Goal: Task Accomplishment & Management: Manage account settings

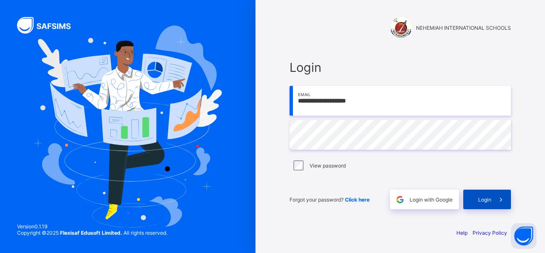
click at [487, 204] on div "Login" at bounding box center [487, 200] width 48 height 20
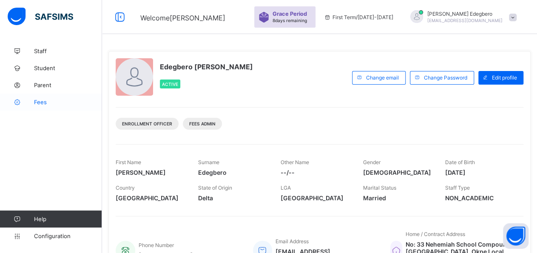
click at [40, 105] on span "Fees" at bounding box center [68, 102] width 68 height 7
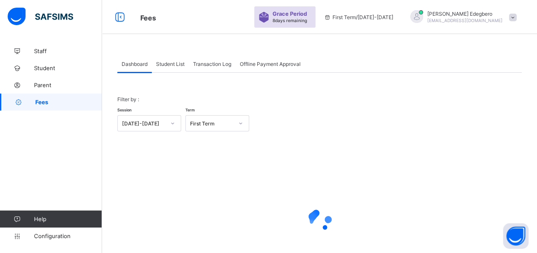
click at [165, 66] on span "Student List" at bounding box center [170, 64] width 29 height 6
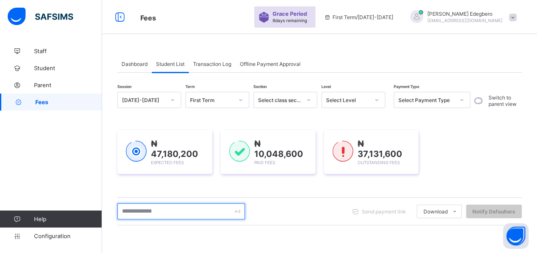
click at [176, 212] on input "text" at bounding box center [181, 211] width 128 height 16
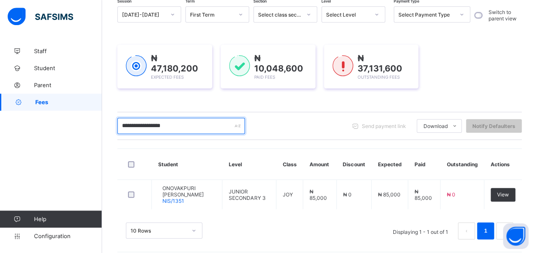
scroll to position [90, 0]
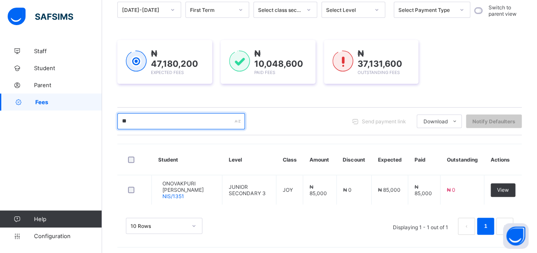
type input "*"
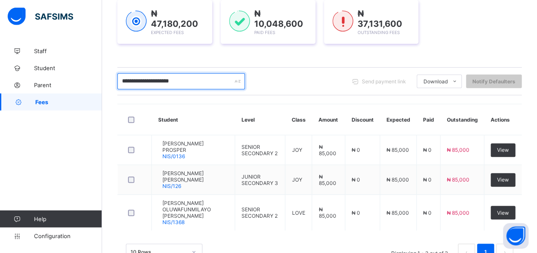
scroll to position [134, 0]
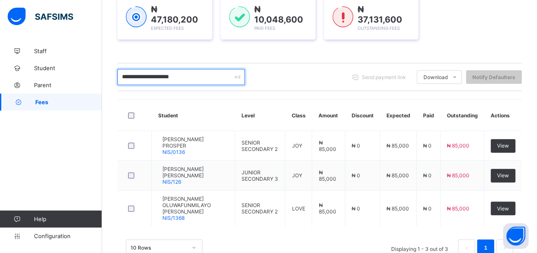
click at [140, 75] on input "**********" at bounding box center [181, 77] width 128 height 16
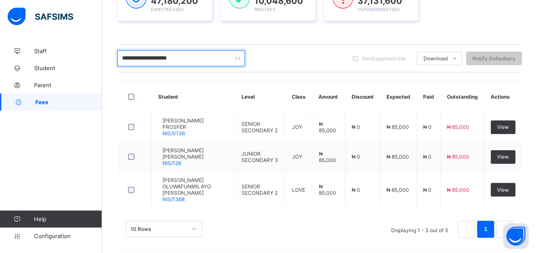
click at [207, 56] on input "**********" at bounding box center [181, 58] width 128 height 16
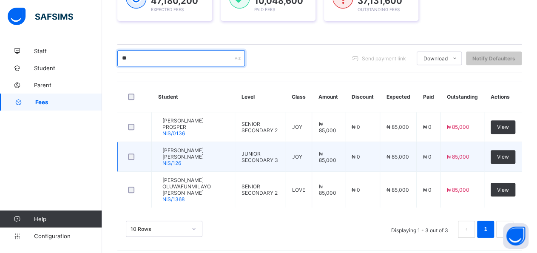
type input "*"
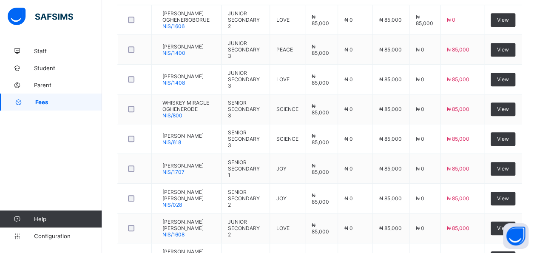
scroll to position [238, 0]
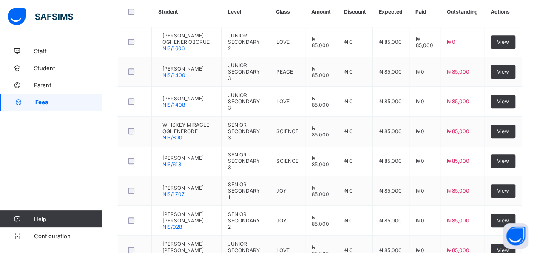
click at [51, 104] on span "Fees" at bounding box center [68, 102] width 67 height 7
click at [51, 98] on link "Fees" at bounding box center [51, 102] width 102 height 17
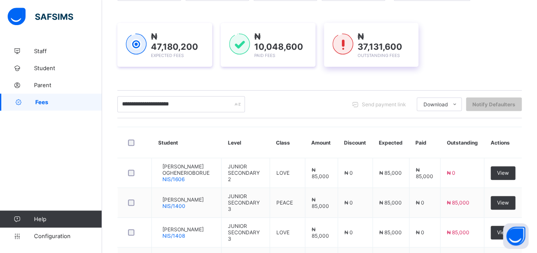
scroll to position [98, 0]
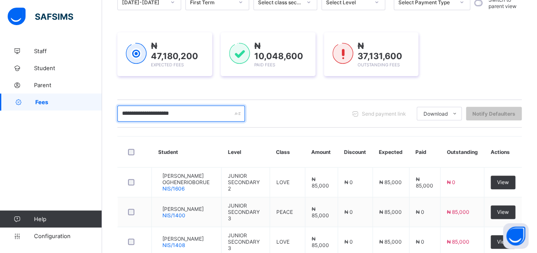
click at [212, 114] on input "**********" at bounding box center [181, 114] width 128 height 16
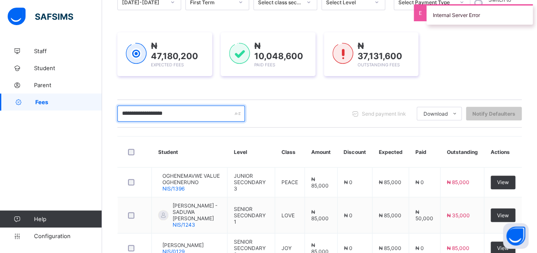
click at [148, 110] on input "**********" at bounding box center [181, 114] width 128 height 16
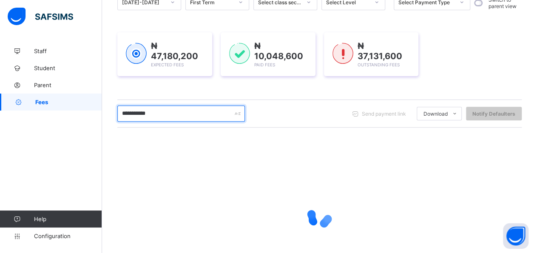
click at [166, 114] on input "**********" at bounding box center [181, 114] width 128 height 16
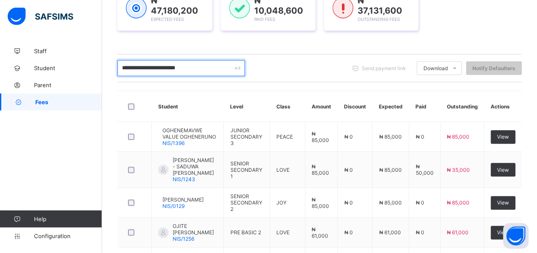
scroll to position [142, 0]
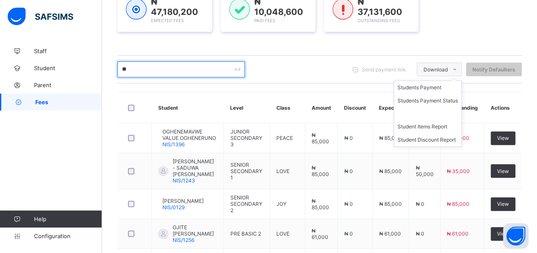
type input "*"
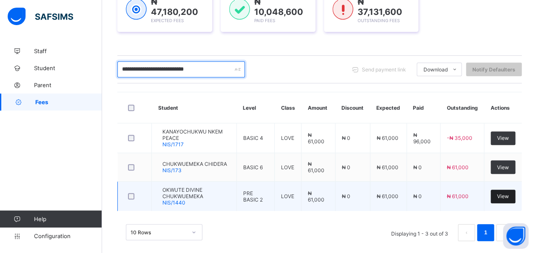
type input "**********"
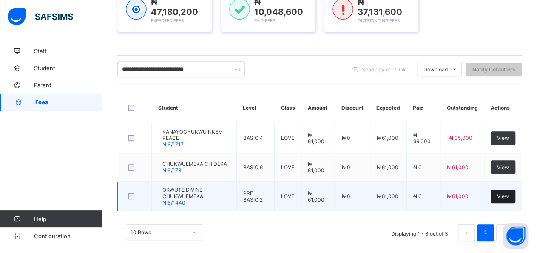
click at [516, 196] on div "View" at bounding box center [503, 197] width 25 height 14
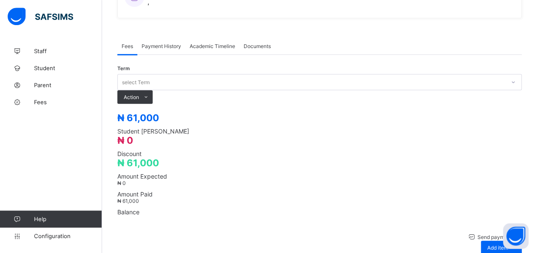
drag, startPoint x: 542, startPoint y: 251, endPoint x: 544, endPoint y: 139, distance: 111.9
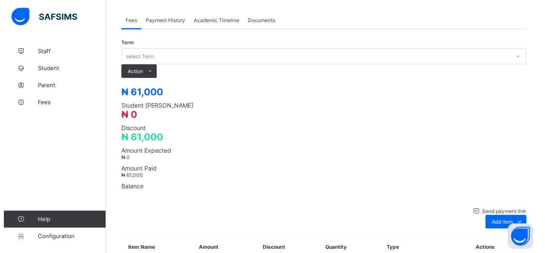
scroll to position [275, 0]
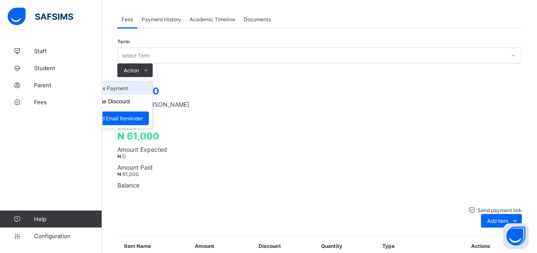
click at [152, 82] on li "Receive Payment" at bounding box center [118, 88] width 70 height 13
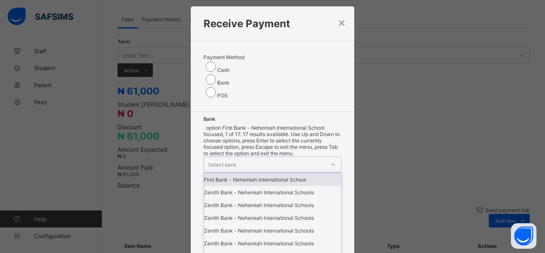
click at [262, 128] on div "option First Bank - Nehemiah International School focused, 1 of 17. 17 results …" at bounding box center [272, 258] width 138 height 266
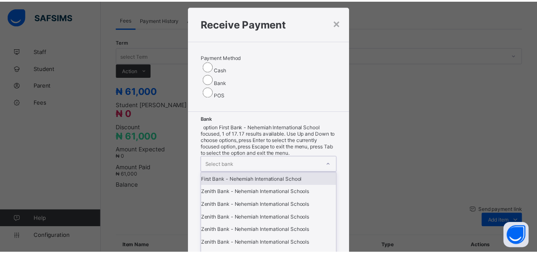
scroll to position [16, 0]
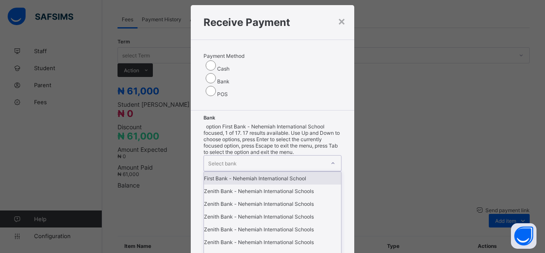
click at [234, 172] on div "First Bank - Nehemiah International School" at bounding box center [272, 178] width 137 height 13
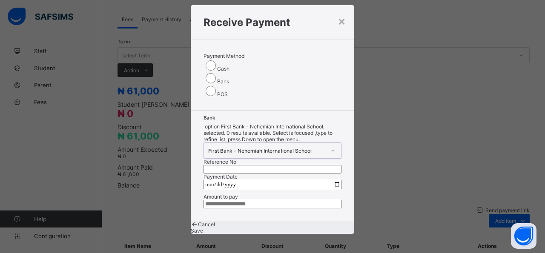
click at [321, 165] on input "text" at bounding box center [272, 169] width 138 height 9
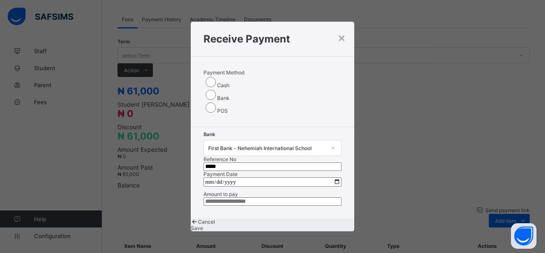
type input "*****"
click at [330, 177] on input "date" at bounding box center [272, 181] width 138 height 9
click at [329, 177] on input "date" at bounding box center [272, 181] width 138 height 9
type input "**********"
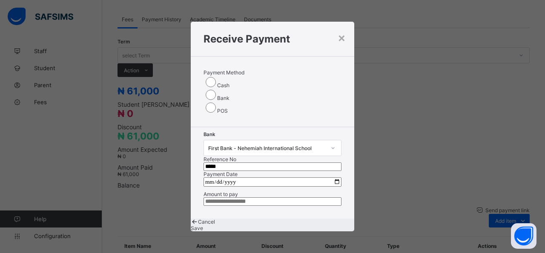
click at [299, 197] on input "currency" at bounding box center [272, 201] width 138 height 9
type input "********"
click at [203, 225] on span "Save" at bounding box center [197, 228] width 12 height 6
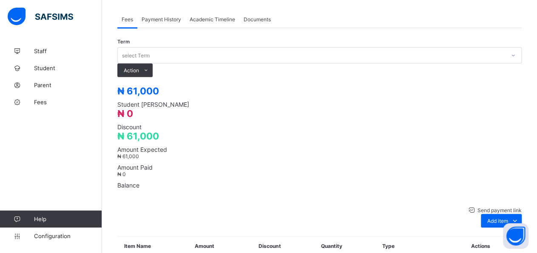
click at [160, 16] on span "Payment History" at bounding box center [162, 19] width 40 height 6
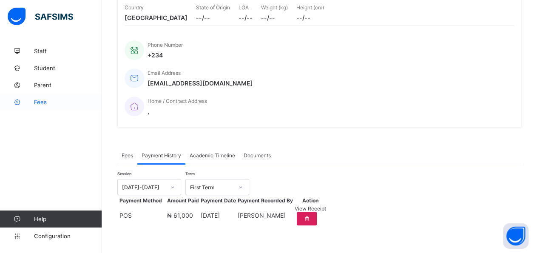
click at [38, 103] on span "Fees" at bounding box center [68, 102] width 68 height 7
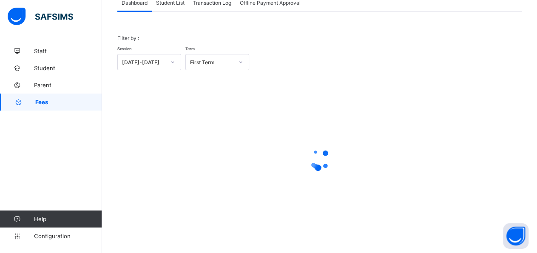
scroll to position [60, 0]
click at [171, 11] on div "Student List" at bounding box center [170, 3] width 37 height 17
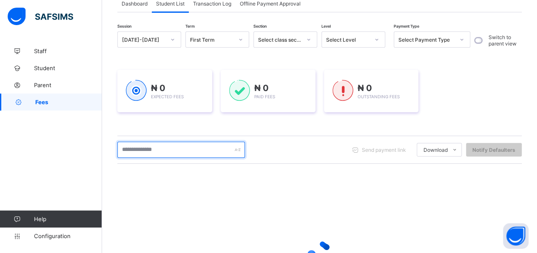
click at [177, 151] on input "text" at bounding box center [181, 150] width 128 height 16
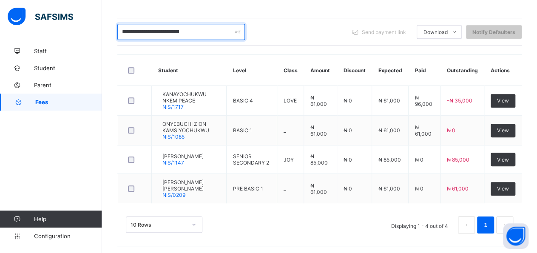
scroll to position [181, 0]
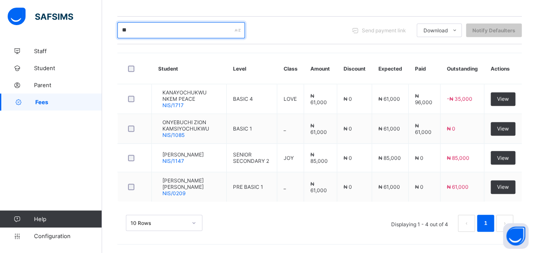
type input "*"
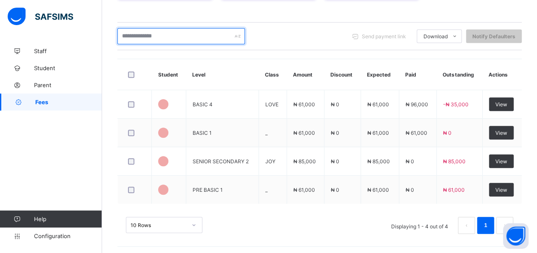
scroll to position [153, 0]
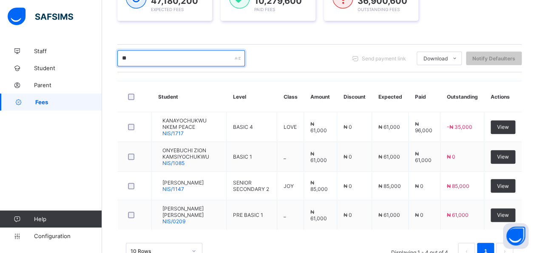
type input "*"
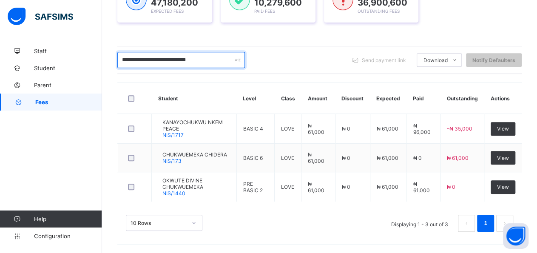
scroll to position [147, 0]
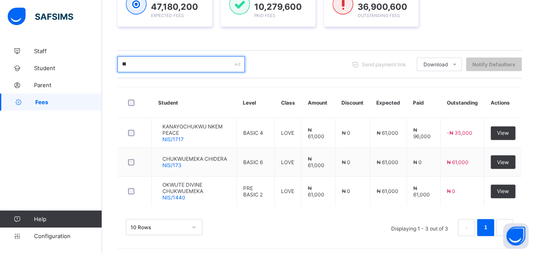
type input "*"
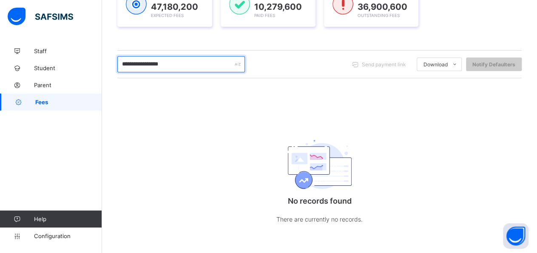
click at [140, 64] on input "**********" at bounding box center [181, 64] width 128 height 16
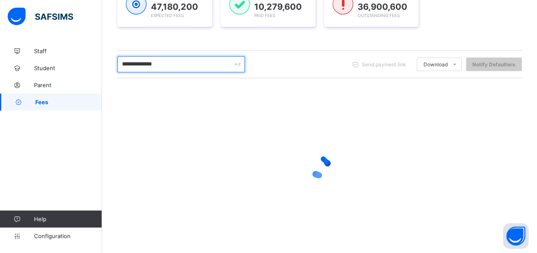
click at [134, 64] on input "**********" at bounding box center [181, 64] width 128 height 16
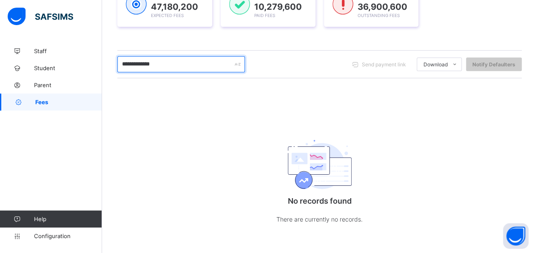
click at [168, 64] on input "**********" at bounding box center [181, 64] width 128 height 16
click at [176, 62] on input "**********" at bounding box center [181, 64] width 128 height 16
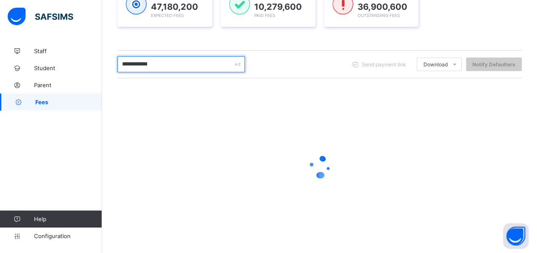
scroll to position [90, 0]
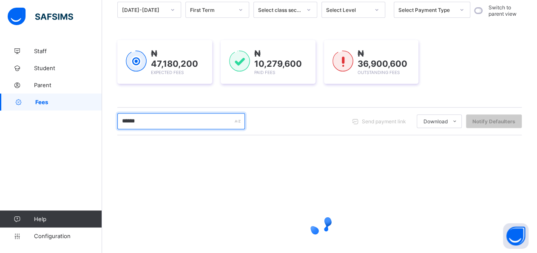
drag, startPoint x: 150, startPoint y: 115, endPoint x: 149, endPoint y: 120, distance: 4.7
click at [149, 120] on input "*****" at bounding box center [181, 121] width 128 height 16
type input "*"
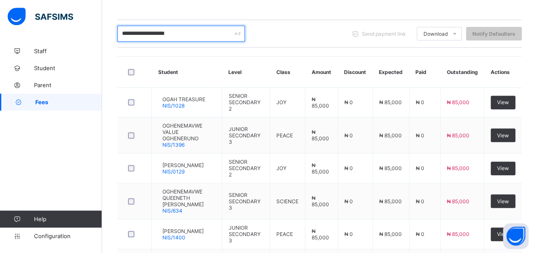
scroll to position [175, 0]
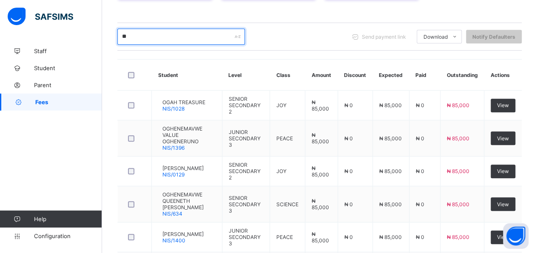
type input "*"
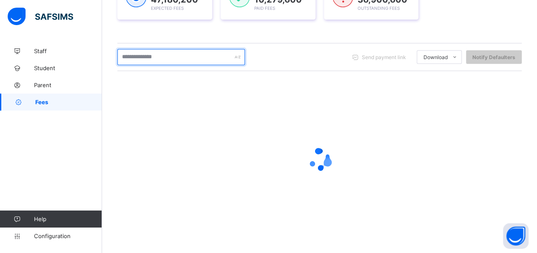
scroll to position [153, 0]
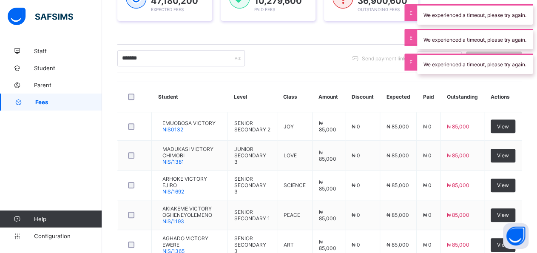
click at [497, 18] on div "We experienced a timeout, please try again." at bounding box center [475, 14] width 116 height 20
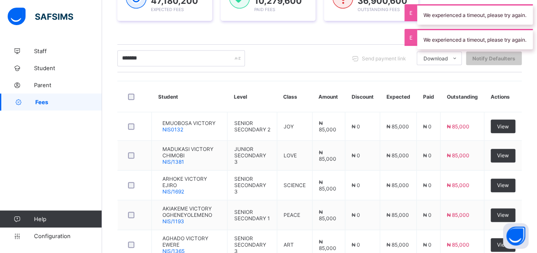
click at [489, 39] on div "We experienced a timeout, please try again." at bounding box center [475, 39] width 116 height 20
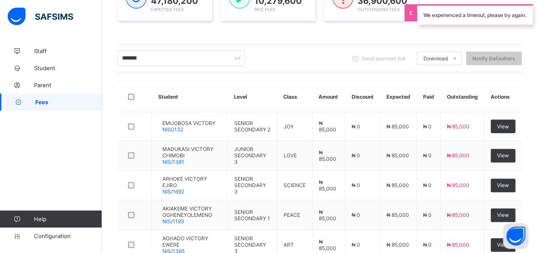
drag, startPoint x: 486, startPoint y: 28, endPoint x: 485, endPoint y: 22, distance: 6.6
click at [485, 27] on div "We experienced a timeout, please try again." at bounding box center [475, 14] width 124 height 29
click at [483, 15] on div "We experienced a timeout, please try again." at bounding box center [475, 14] width 116 height 20
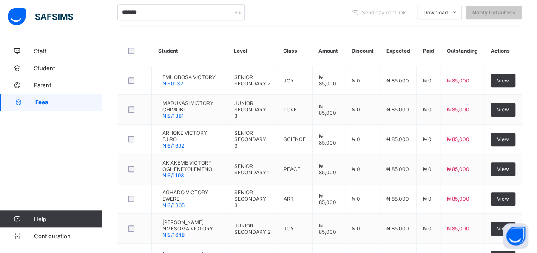
scroll to position [205, 0]
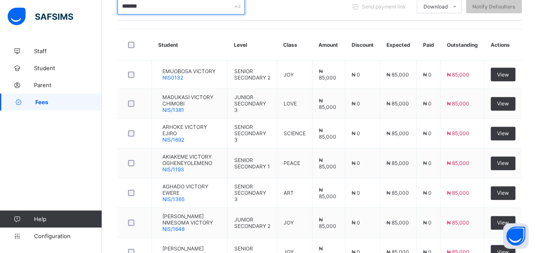
click at [147, 7] on input "*******" at bounding box center [181, 6] width 128 height 16
type input "*"
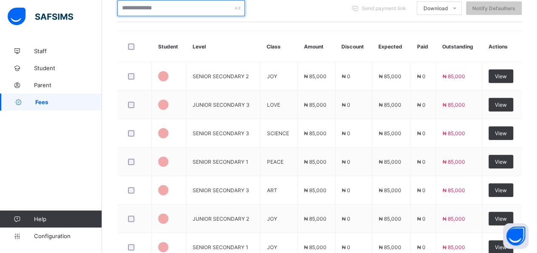
scroll to position [153, 0]
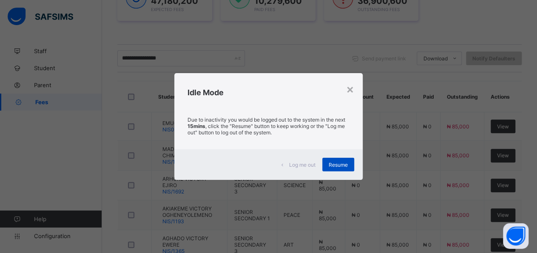
click at [336, 168] on div "Resume" at bounding box center [338, 165] width 32 height 14
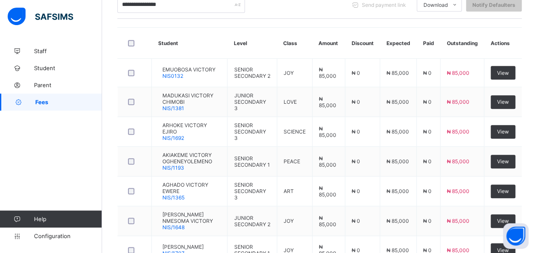
scroll to position [204, 0]
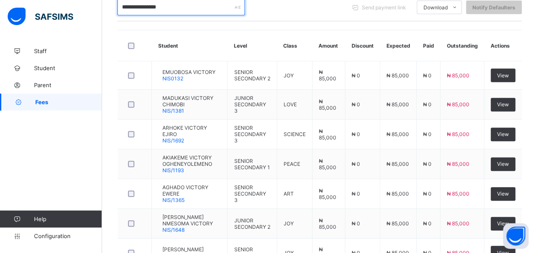
click at [188, 10] on input "**********" at bounding box center [181, 7] width 128 height 16
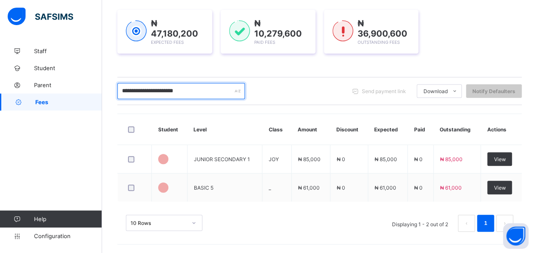
scroll to position [119, 0]
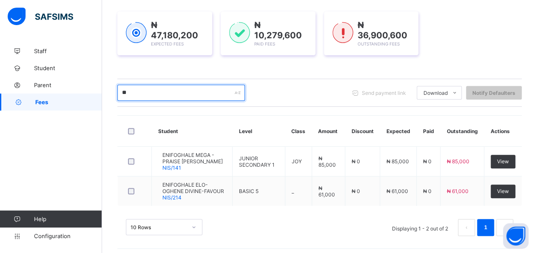
type input "*"
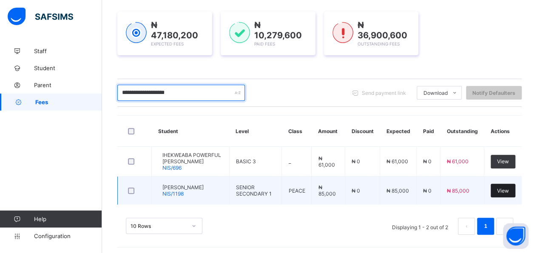
type input "**********"
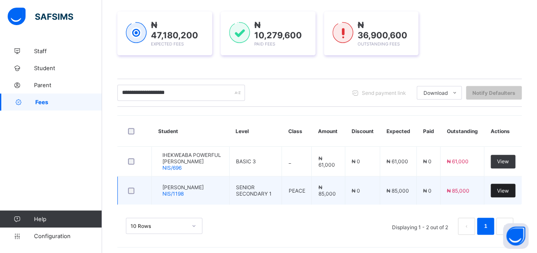
click at [509, 189] on span "View" at bounding box center [503, 191] width 12 height 6
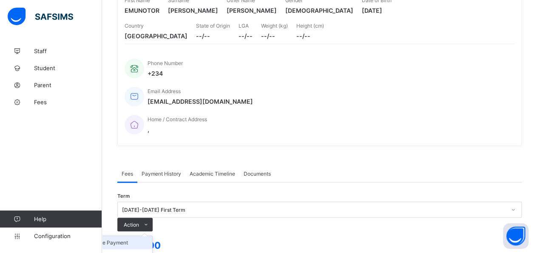
click at [152, 236] on li "Receive Payment" at bounding box center [118, 242] width 70 height 13
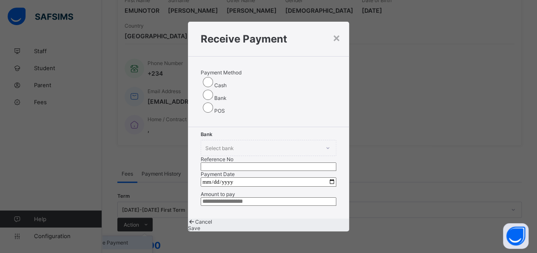
scroll to position [16, 0]
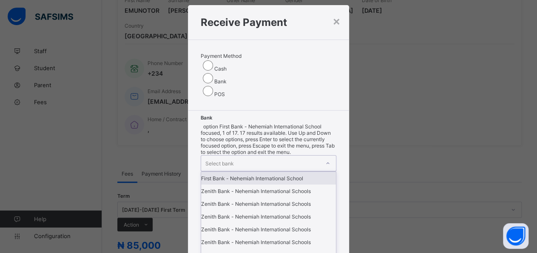
drag, startPoint x: 257, startPoint y: 110, endPoint x: 246, endPoint y: 128, distance: 21.2
click at [325, 159] on icon at bounding box center [327, 163] width 5 height 9
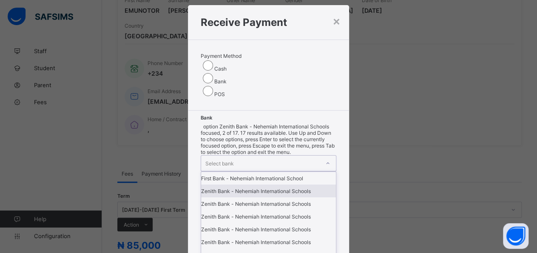
click at [229, 185] on div "Zenith Bank - Nehemiah International Schools" at bounding box center [268, 191] width 135 height 13
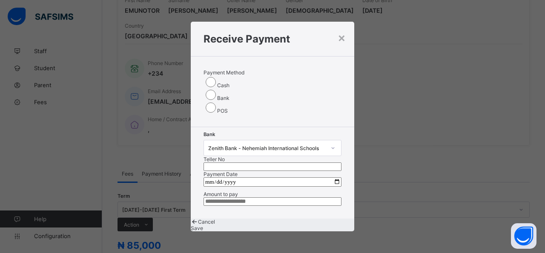
click at [314, 163] on input "text" at bounding box center [272, 167] width 138 height 9
type input "*****"
click at [332, 177] on input "date" at bounding box center [272, 181] width 138 height 9
click at [329, 177] on input "date" at bounding box center [272, 181] width 138 height 9
type input "**********"
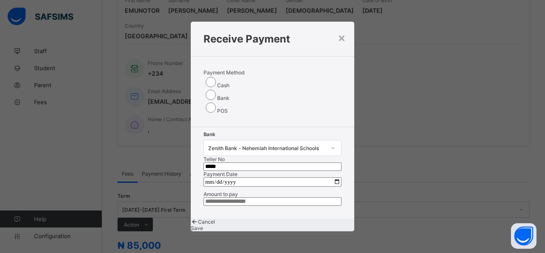
click at [292, 197] on input "currency" at bounding box center [272, 201] width 138 height 9
type input "********"
click at [203, 225] on span "Save" at bounding box center [197, 228] width 12 height 6
click at [200, 225] on span "Save" at bounding box center [194, 228] width 12 height 6
click at [287, 226] on div "Save" at bounding box center [268, 228] width 161 height 6
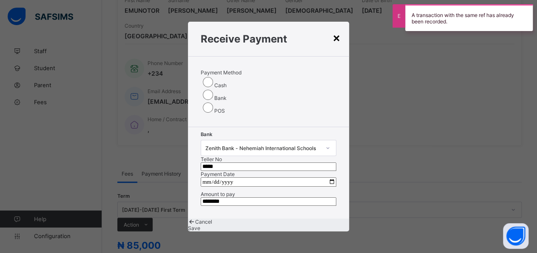
click at [337, 30] on div "×" at bounding box center [337, 37] width 8 height 14
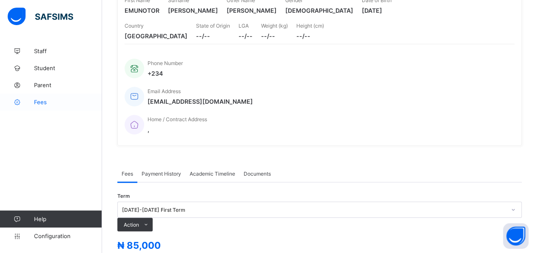
click at [39, 104] on span "Fees" at bounding box center [68, 102] width 68 height 7
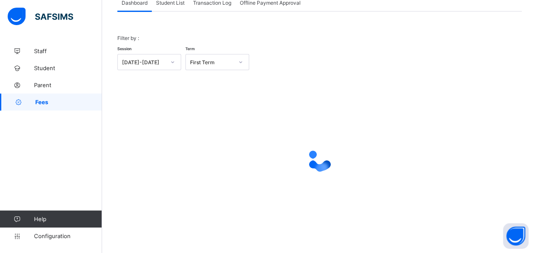
scroll to position [60, 0]
drag, startPoint x: 175, startPoint y: 11, endPoint x: 167, endPoint y: 51, distance: 41.2
click at [174, 12] on div "Dashboard Student List Transaction Log Offline Payment Approval Dashboard More …" at bounding box center [319, 118] width 405 height 246
click at [167, 7] on div "Student List" at bounding box center [170, 3] width 37 height 17
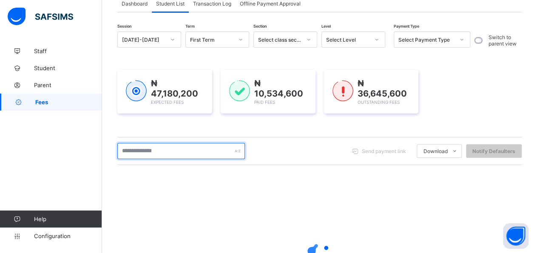
click at [187, 149] on input "text" at bounding box center [181, 151] width 128 height 16
type input "**********"
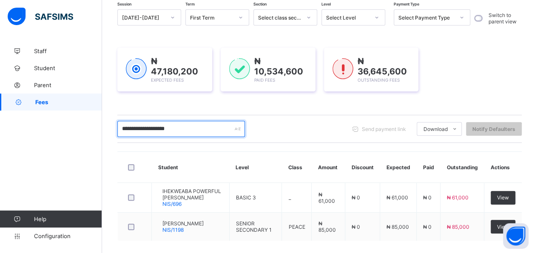
scroll to position [105, 0]
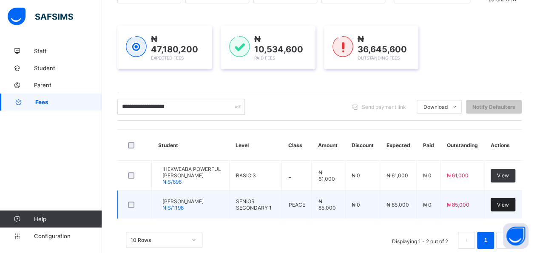
click at [509, 202] on span "View" at bounding box center [503, 205] width 12 height 6
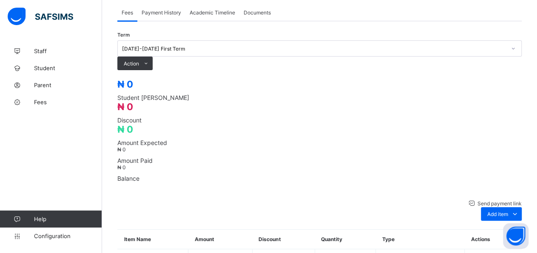
scroll to position [127, 0]
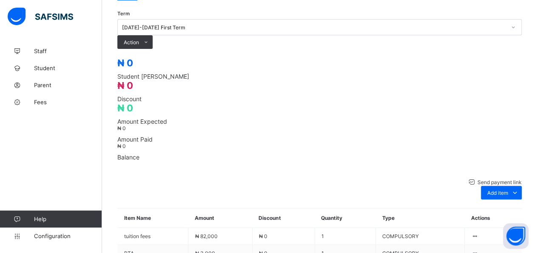
drag, startPoint x: 537, startPoint y: 250, endPoint x: 537, endPoint y: 229, distance: 20.8
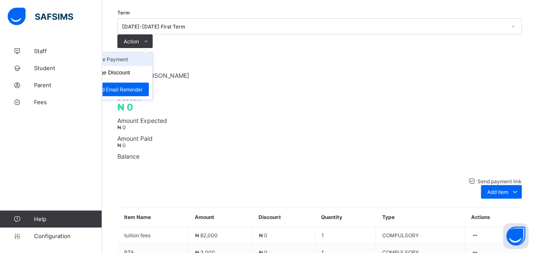
click at [152, 66] on li "Receive Payment" at bounding box center [118, 59] width 70 height 13
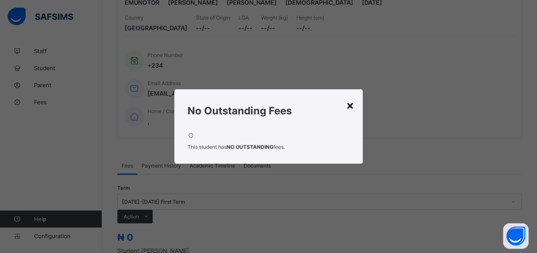
click at [351, 107] on div "×" at bounding box center [350, 105] width 8 height 14
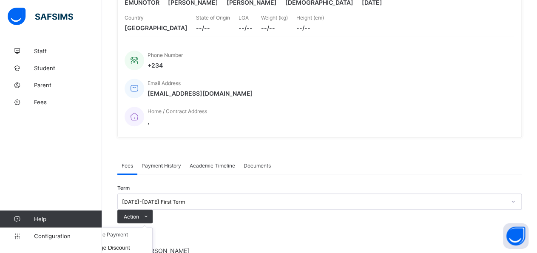
click at [153, 228] on ul "Receive Payment Manage Discount Send Email Reminder" at bounding box center [117, 252] width 71 height 48
click at [152, 228] on li "Receive Payment" at bounding box center [118, 234] width 70 height 13
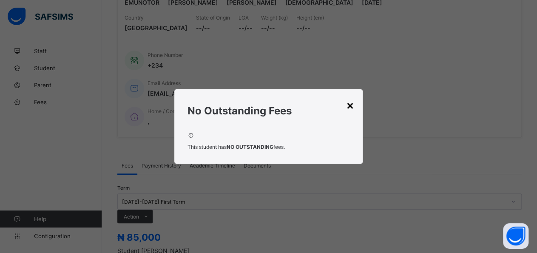
click at [353, 109] on div "×" at bounding box center [350, 105] width 8 height 14
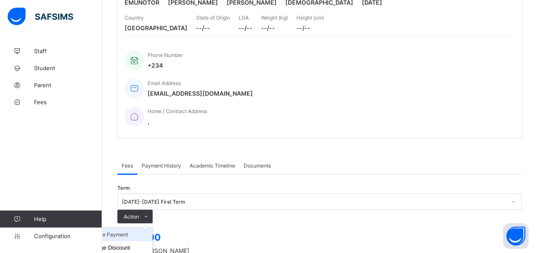
click at [152, 228] on li "Receive Payment" at bounding box center [118, 234] width 70 height 13
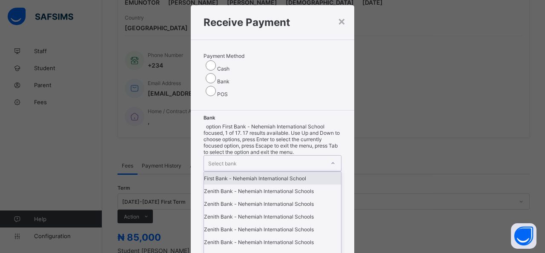
click at [330, 159] on icon at bounding box center [332, 163] width 5 height 9
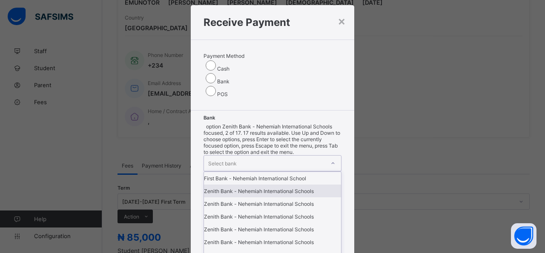
click at [241, 185] on div "Zenith Bank - Nehemiah International Schools" at bounding box center [272, 191] width 137 height 13
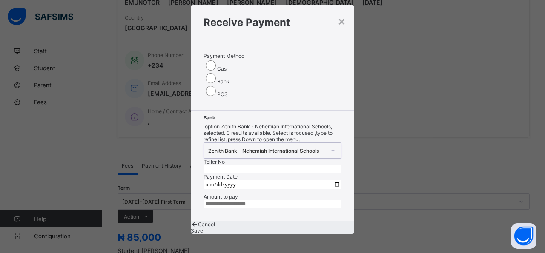
click at [297, 165] on input "text" at bounding box center [272, 169] width 138 height 9
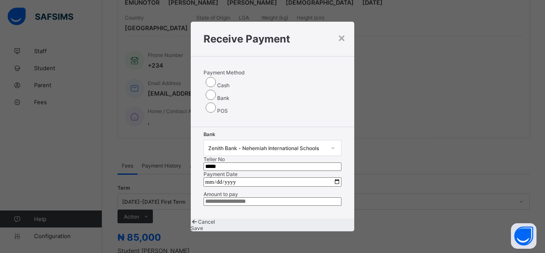
type input "*****"
click at [329, 177] on input "date" at bounding box center [272, 181] width 138 height 9
type input "**********"
click at [311, 197] on input "currency" at bounding box center [272, 201] width 138 height 9
type input "********"
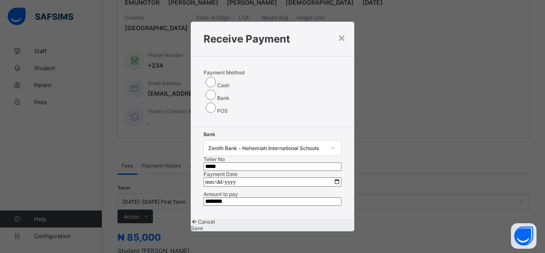
click at [203, 225] on span "Save" at bounding box center [197, 228] width 12 height 6
click at [297, 226] on div "Save" at bounding box center [268, 228] width 161 height 6
click at [200, 226] on span "Save" at bounding box center [194, 228] width 12 height 6
click at [333, 30] on div "×" at bounding box center [337, 37] width 8 height 14
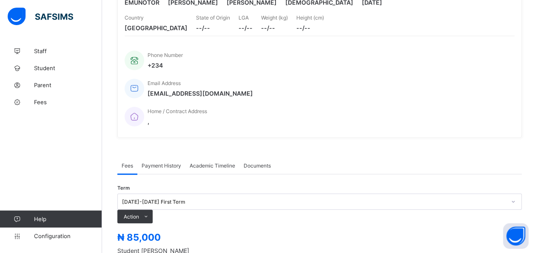
click at [152, 228] on li "Receive Payment" at bounding box center [118, 234] width 70 height 13
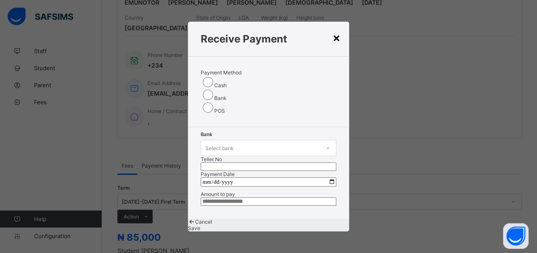
click at [337, 30] on div "×" at bounding box center [337, 37] width 8 height 14
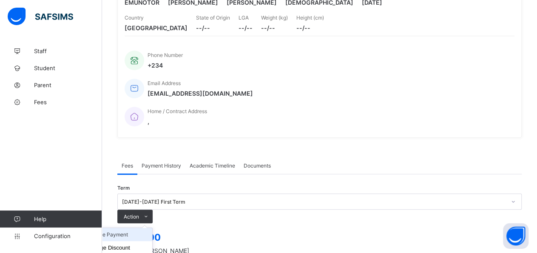
click at [152, 228] on li "Receive Payment" at bounding box center [118, 234] width 70 height 13
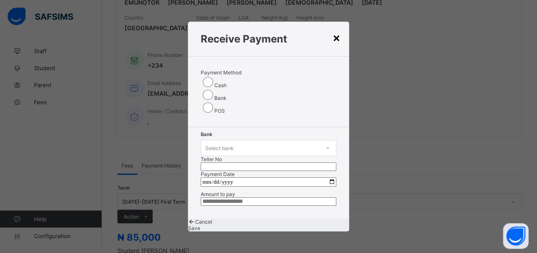
click at [334, 30] on div "×" at bounding box center [337, 37] width 8 height 14
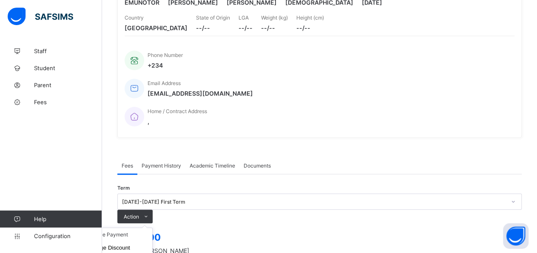
click at [153, 228] on ul "Receive Payment Manage Discount Send Email Reminder" at bounding box center [117, 252] width 71 height 48
click at [152, 228] on li "Receive Payment" at bounding box center [118, 234] width 70 height 13
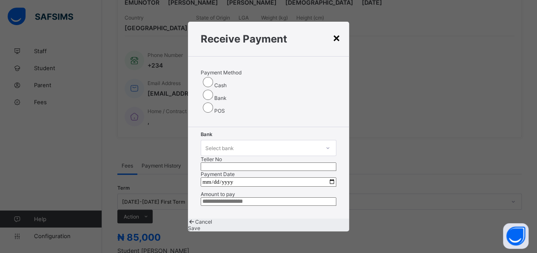
click at [336, 30] on div "×" at bounding box center [337, 37] width 8 height 14
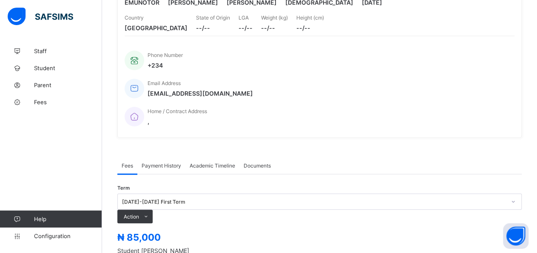
click at [160, 157] on div "Payment History" at bounding box center [161, 165] width 48 height 17
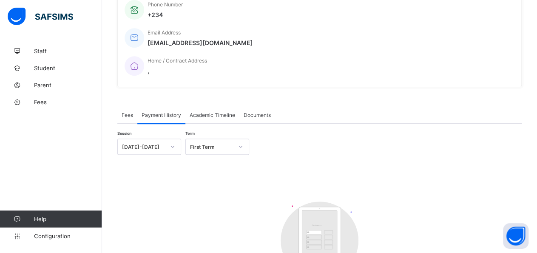
scroll to position [179, 0]
click at [34, 105] on span "Fees" at bounding box center [68, 102] width 68 height 7
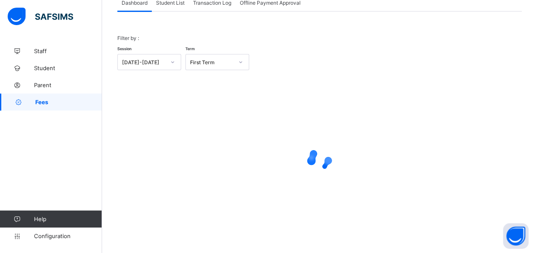
scroll to position [60, 0]
click at [172, 7] on div "Student List" at bounding box center [170, 3] width 37 height 17
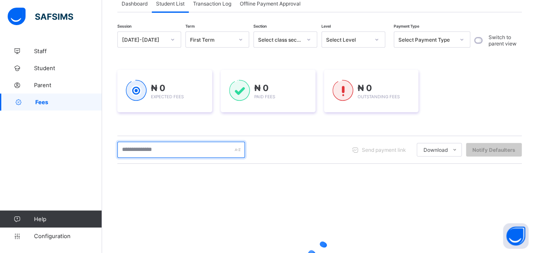
click at [183, 148] on input "text" at bounding box center [181, 150] width 128 height 16
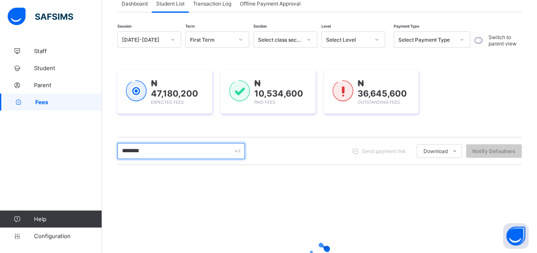
type input "*********"
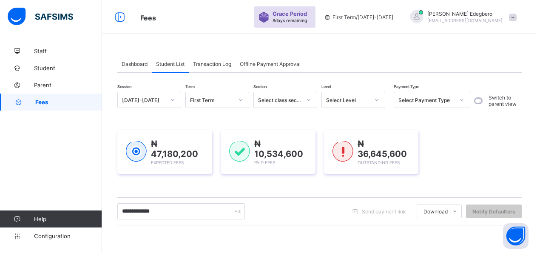
scroll to position [60, 0]
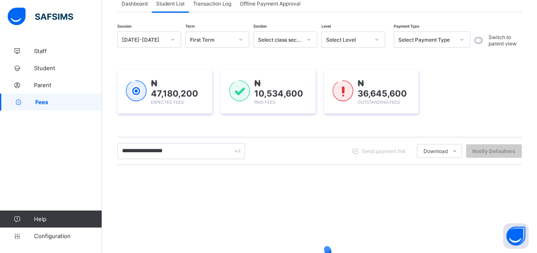
type input "**********"
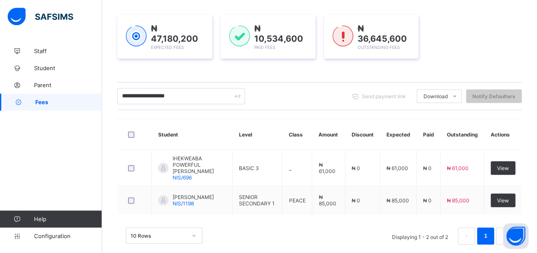
scroll to position [119, 0]
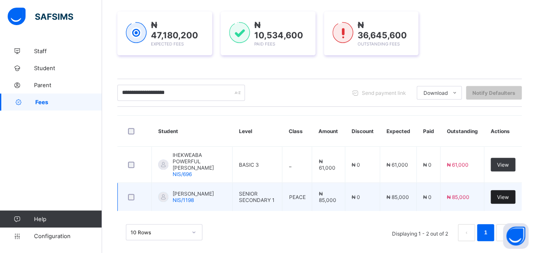
click at [512, 191] on div "View" at bounding box center [503, 197] width 25 height 14
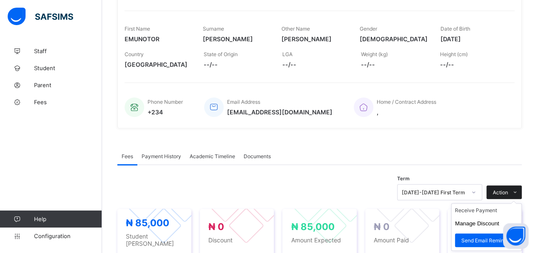
click at [518, 194] on span at bounding box center [515, 192] width 14 height 14
click at [509, 210] on li "Receive Payment" at bounding box center [487, 210] width 70 height 13
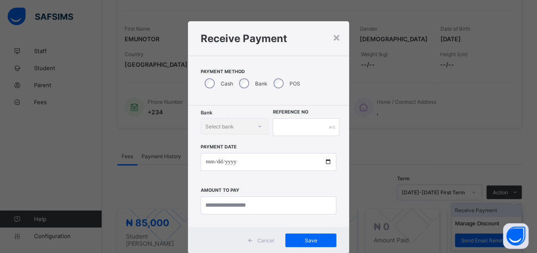
scroll to position [16, 0]
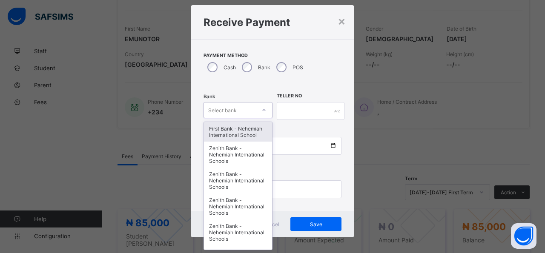
click at [261, 109] on icon at bounding box center [263, 110] width 5 height 9
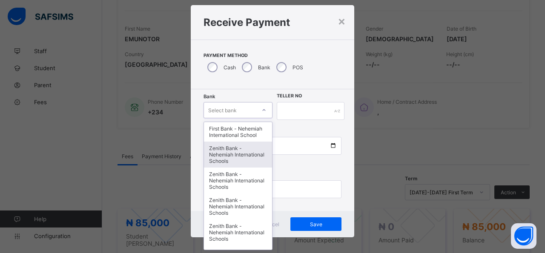
click at [233, 161] on div "Zenith Bank - Nehemiah International Schools" at bounding box center [238, 155] width 68 height 26
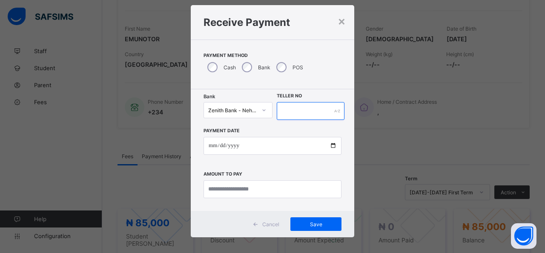
click at [320, 115] on input "text" at bounding box center [311, 111] width 68 height 18
type input "*****"
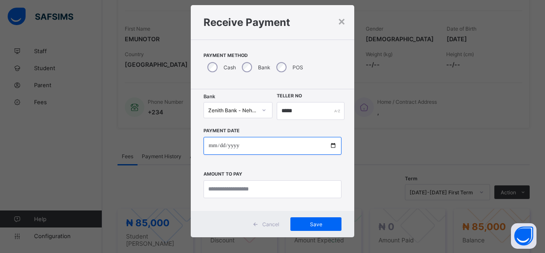
click at [331, 145] on input "date" at bounding box center [272, 146] width 138 height 18
type input "**********"
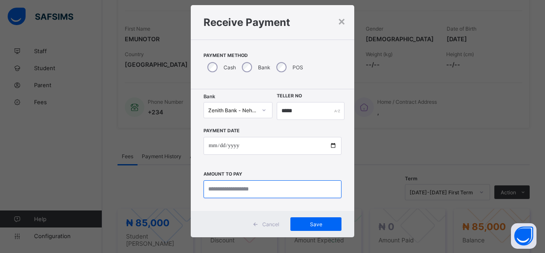
click at [270, 193] on input "currency" at bounding box center [272, 189] width 138 height 18
type input "********"
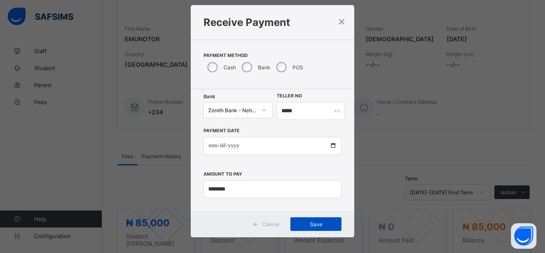
click at [298, 230] on div "Save" at bounding box center [315, 224] width 51 height 14
click at [308, 226] on span "Save" at bounding box center [311, 224] width 38 height 6
click at [308, 226] on div "Save" at bounding box center [310, 224] width 51 height 14
click at [317, 226] on span "Save" at bounding box center [311, 224] width 38 height 6
click at [359, 220] on div "**********" at bounding box center [268, 126] width 537 height 253
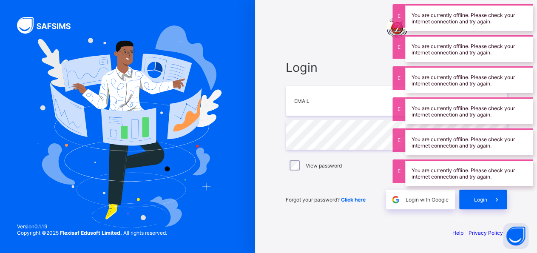
type input "**********"
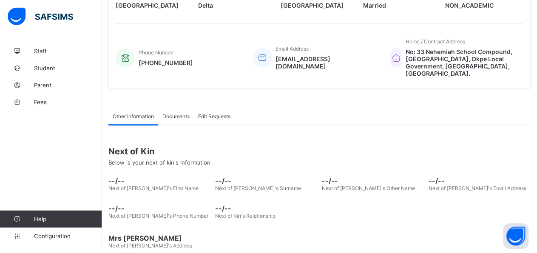
scroll to position [195, 0]
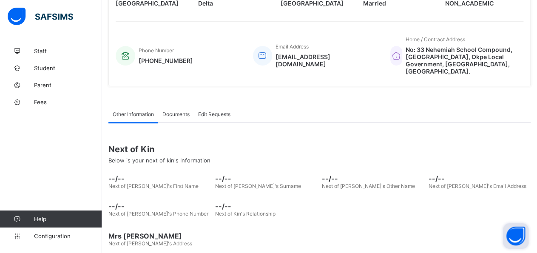
click at [506, 240] on button "Open asap" at bounding box center [516, 236] width 26 height 26
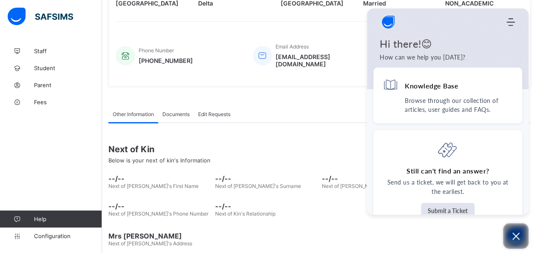
click at [516, 236] on icon "Open asap" at bounding box center [516, 236] width 7 height 7
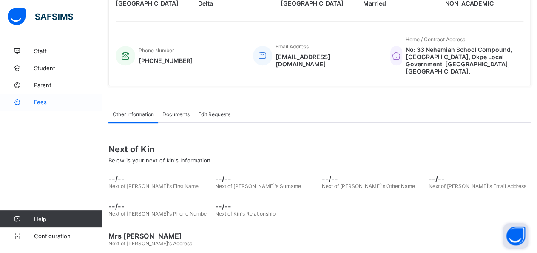
click at [48, 107] on link "Fees" at bounding box center [51, 102] width 102 height 17
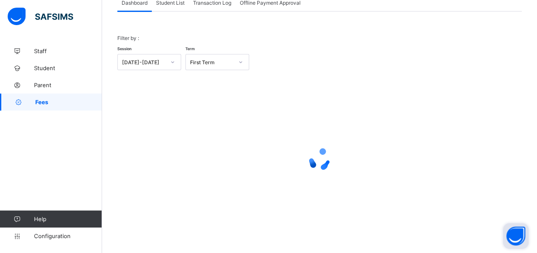
scroll to position [12, 0]
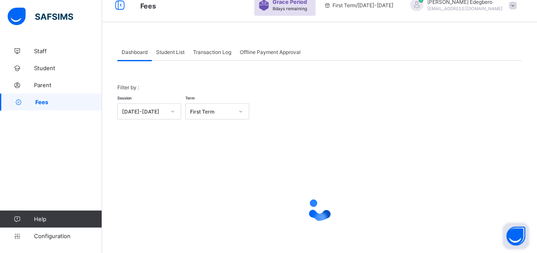
click at [174, 51] on span "Student List" at bounding box center [170, 52] width 29 height 6
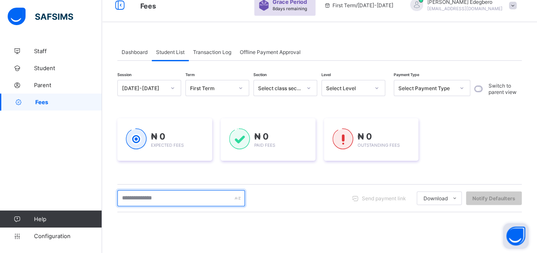
click at [191, 195] on input "text" at bounding box center [181, 198] width 128 height 16
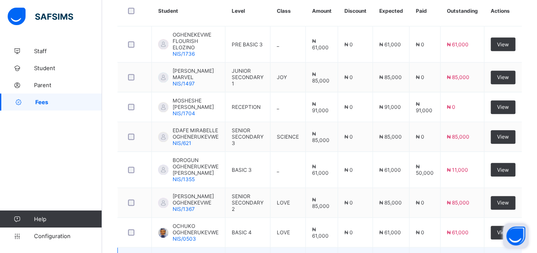
scroll to position [248, 0]
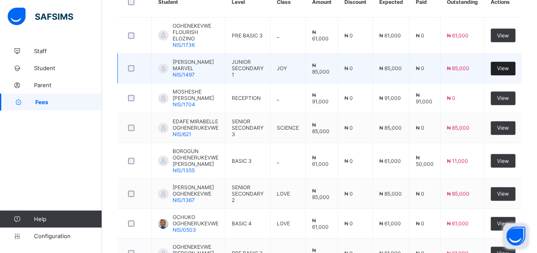
type input "**********"
click at [509, 65] on div "View" at bounding box center [503, 69] width 25 height 14
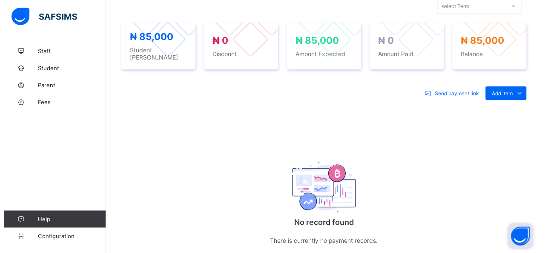
scroll to position [302, 0]
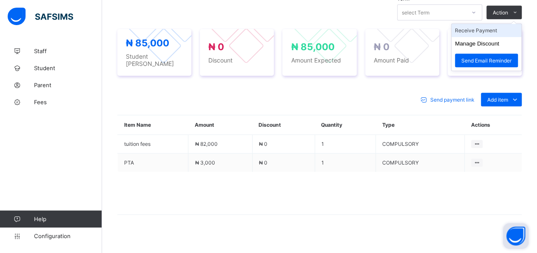
click at [509, 26] on li "Receive Payment" at bounding box center [487, 30] width 70 height 13
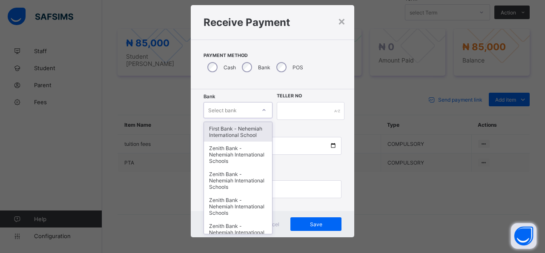
click at [264, 118] on div "option First Bank - Nehemiah International School focused, 1 of 17. 17 results …" at bounding box center [237, 110] width 69 height 16
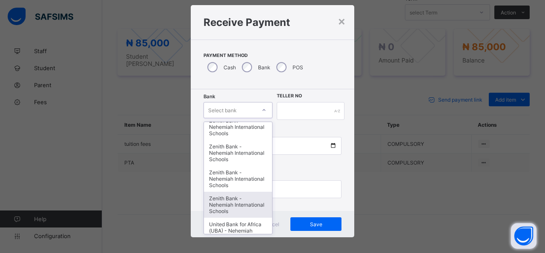
click at [229, 203] on div "Zenith Bank - Nehemiah International Schools" at bounding box center [238, 205] width 68 height 26
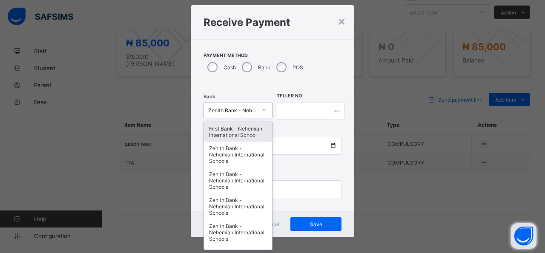
click at [261, 112] on icon at bounding box center [263, 110] width 5 height 9
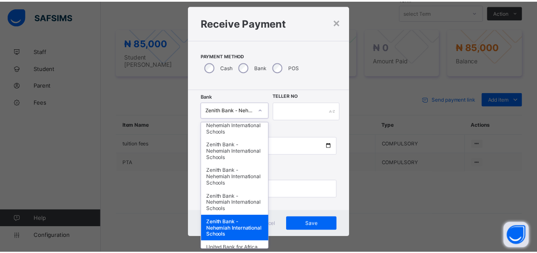
scroll to position [304, 0]
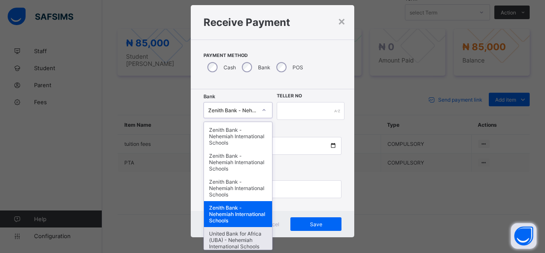
click at [237, 227] on div "United Bank for Africa (UBA) - Nehemiah International Schools" at bounding box center [238, 240] width 68 height 26
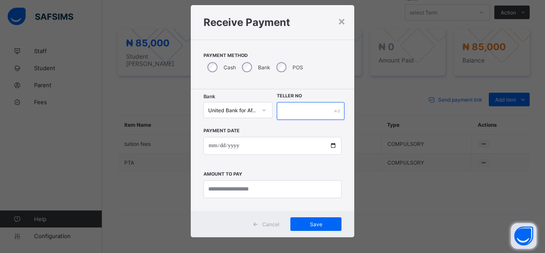
click at [303, 108] on input "text" at bounding box center [311, 111] width 68 height 18
type input "*****"
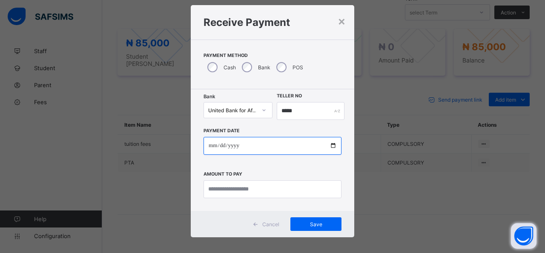
click at [329, 149] on input "date" at bounding box center [272, 146] width 138 height 18
click at [328, 150] on input "date" at bounding box center [272, 146] width 138 height 18
click at [329, 148] on input "date" at bounding box center [272, 146] width 138 height 18
type input "**********"
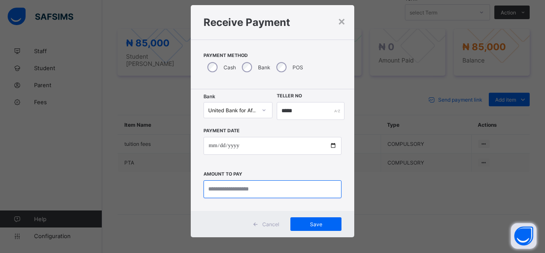
click at [272, 190] on input "currency" at bounding box center [272, 189] width 138 height 18
type input "*********"
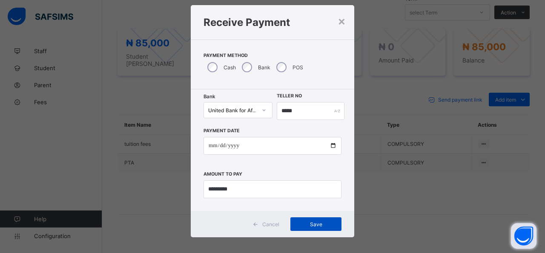
click at [327, 222] on span "Save" at bounding box center [316, 224] width 38 height 6
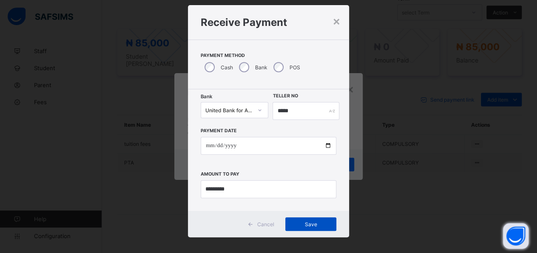
click at [320, 220] on div "Save" at bounding box center [310, 224] width 51 height 14
click at [337, 20] on div "×" at bounding box center [337, 21] width 8 height 14
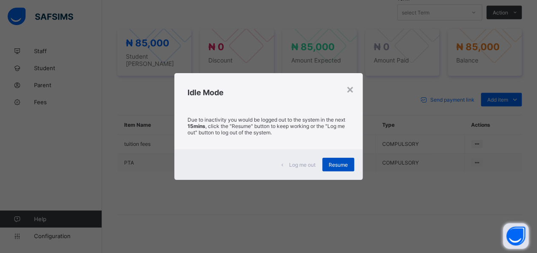
click at [336, 171] on div "Resume" at bounding box center [338, 165] width 32 height 14
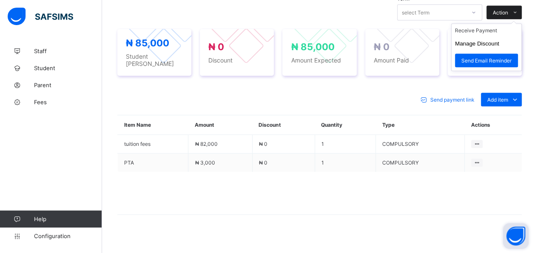
click at [505, 10] on span "Action" at bounding box center [500, 12] width 15 height 6
click at [501, 25] on ul "Receive Payment Manage Discount Send Email Reminder" at bounding box center [486, 47] width 71 height 48
click at [498, 31] on li "Receive Payment" at bounding box center [487, 30] width 70 height 13
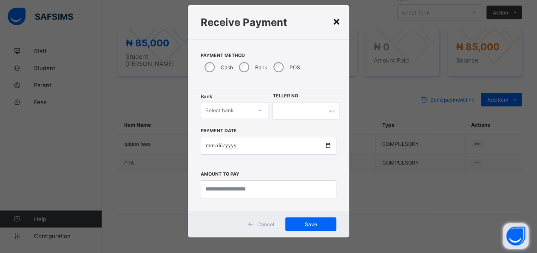
click at [333, 21] on div "×" at bounding box center [337, 21] width 8 height 14
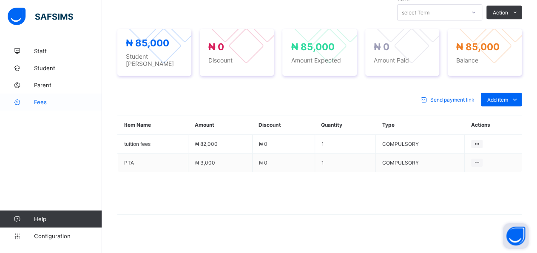
click at [45, 102] on span "Fees" at bounding box center [68, 102] width 68 height 7
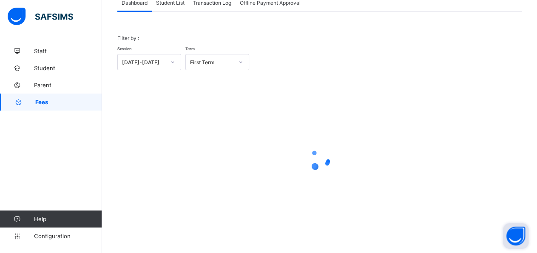
scroll to position [12, 0]
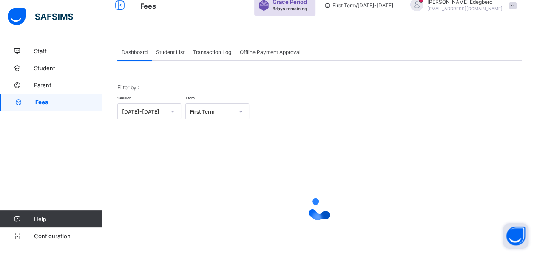
click at [168, 55] on div "Student List" at bounding box center [170, 51] width 37 height 17
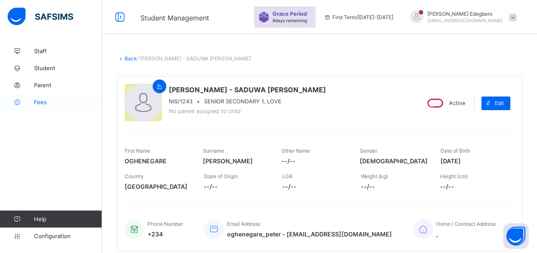
click at [46, 105] on span "Fees" at bounding box center [68, 102] width 68 height 7
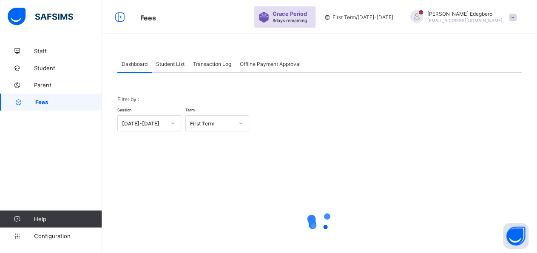
drag, startPoint x: 171, startPoint y: 69, endPoint x: 169, endPoint y: 74, distance: 5.7
click at [171, 71] on div "Student List" at bounding box center [170, 63] width 37 height 17
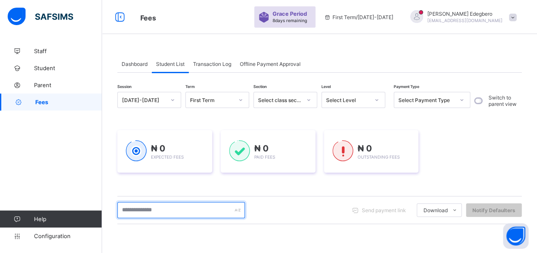
click at [186, 211] on input "text" at bounding box center [181, 210] width 128 height 16
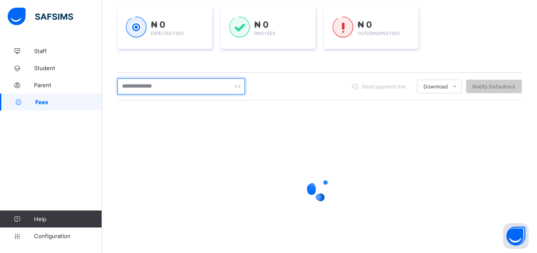
scroll to position [125, 0]
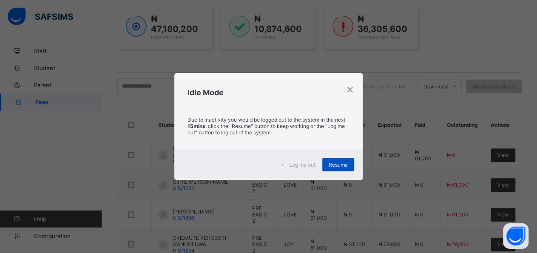
click at [342, 165] on span "Resume" at bounding box center [338, 165] width 19 height 6
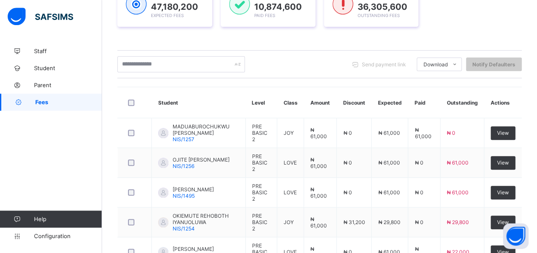
scroll to position [139, 0]
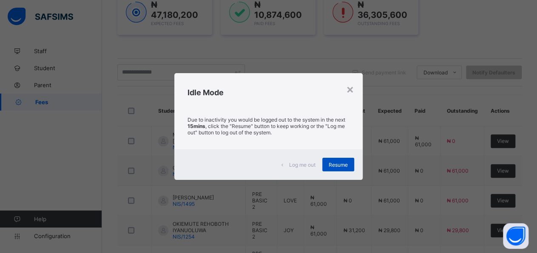
click at [351, 165] on div "Resume" at bounding box center [338, 165] width 32 height 14
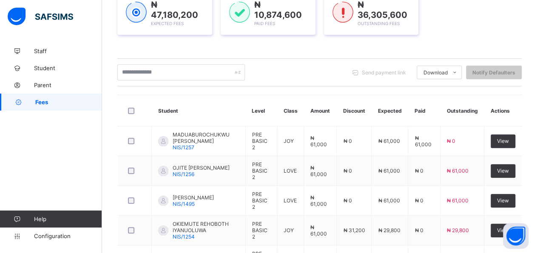
click at [351, 168] on span "₦ 0" at bounding box center [347, 171] width 9 height 6
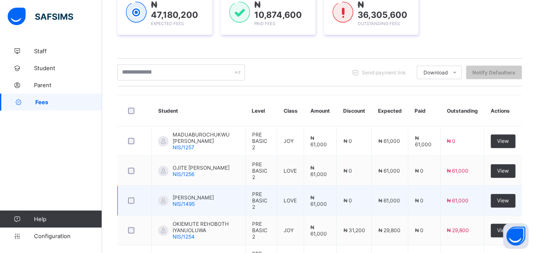
click at [352, 197] on td "₦ 0" at bounding box center [354, 201] width 35 height 30
click at [352, 198] on span "₦ 0" at bounding box center [347, 200] width 9 height 6
click at [351, 198] on span "₦ 0" at bounding box center [347, 200] width 9 height 6
